Goal: Navigation & Orientation: Understand site structure

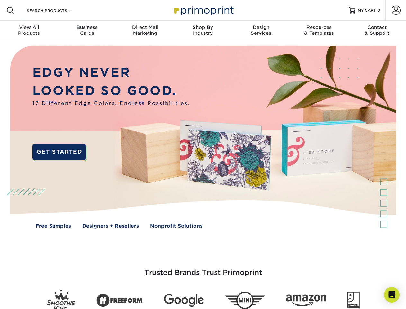
click at [203, 154] on img at bounding box center [203, 141] width 402 height 201
click at [10, 10] on span at bounding box center [10, 10] width 8 height 8
click at [396, 10] on span at bounding box center [395, 10] width 9 height 9
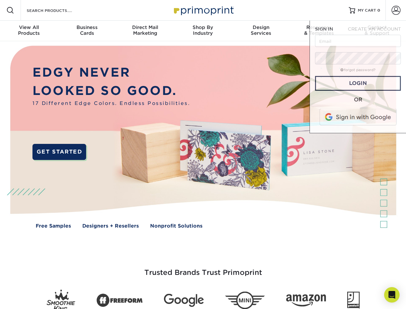
click at [29, 31] on div "View All Products" at bounding box center [29, 30] width 58 height 12
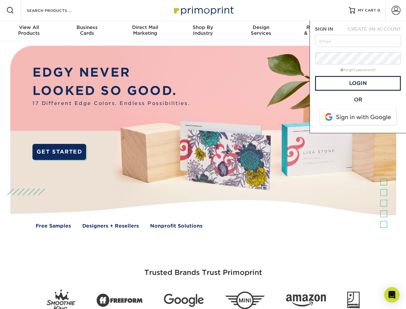
click at [87, 31] on div "Business Cards" at bounding box center [87, 30] width 58 height 12
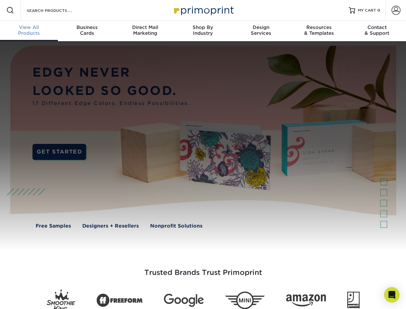
click at [145, 31] on div "Direct Mail Marketing" at bounding box center [145, 30] width 58 height 12
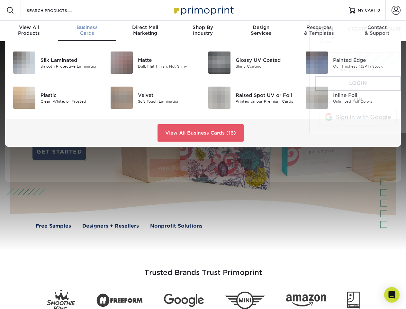
click at [203, 31] on div "Shop By Industry" at bounding box center [203, 30] width 58 height 12
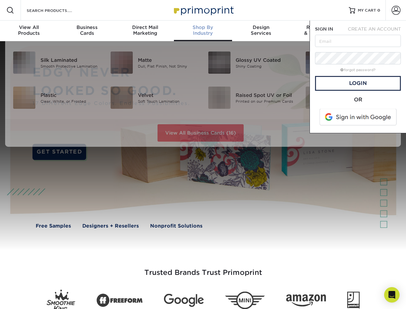
click at [261, 31] on div "Design Services" at bounding box center [261, 30] width 58 height 12
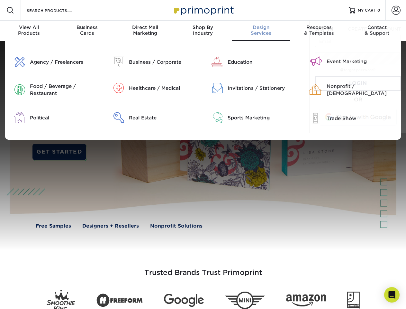
click at [319, 31] on span "SIGN IN" at bounding box center [324, 28] width 18 height 5
click at [377, 31] on div "Contact & Support" at bounding box center [377, 30] width 58 height 12
